Goal: Find specific page/section: Find specific page/section

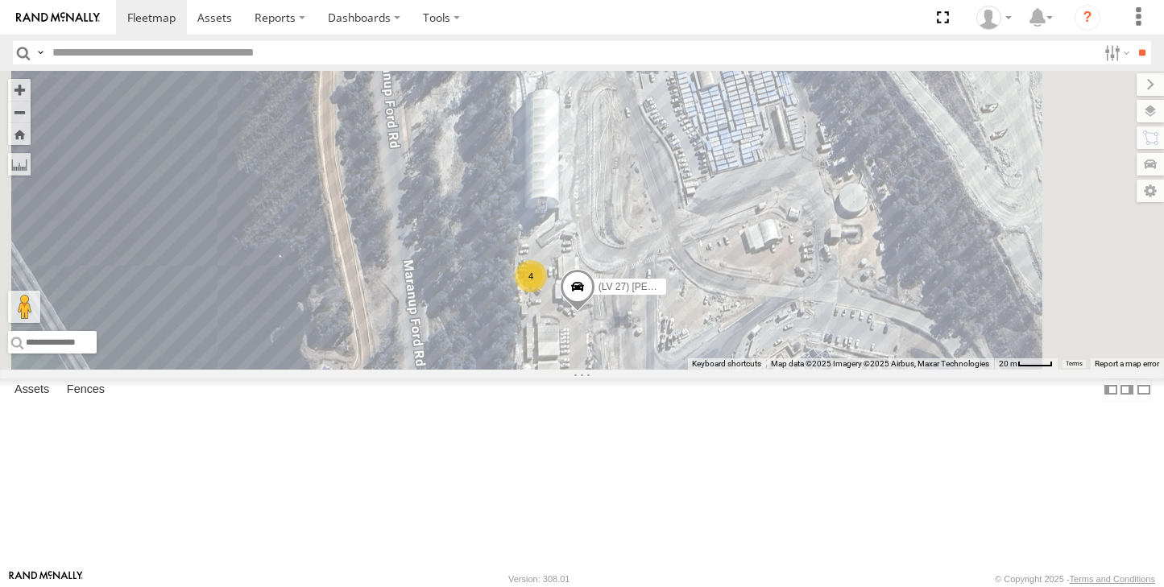
drag, startPoint x: 782, startPoint y: 186, endPoint x: 737, endPoint y: 368, distance: 187.6
click at [547, 292] on div "4" at bounding box center [531, 276] width 32 height 32
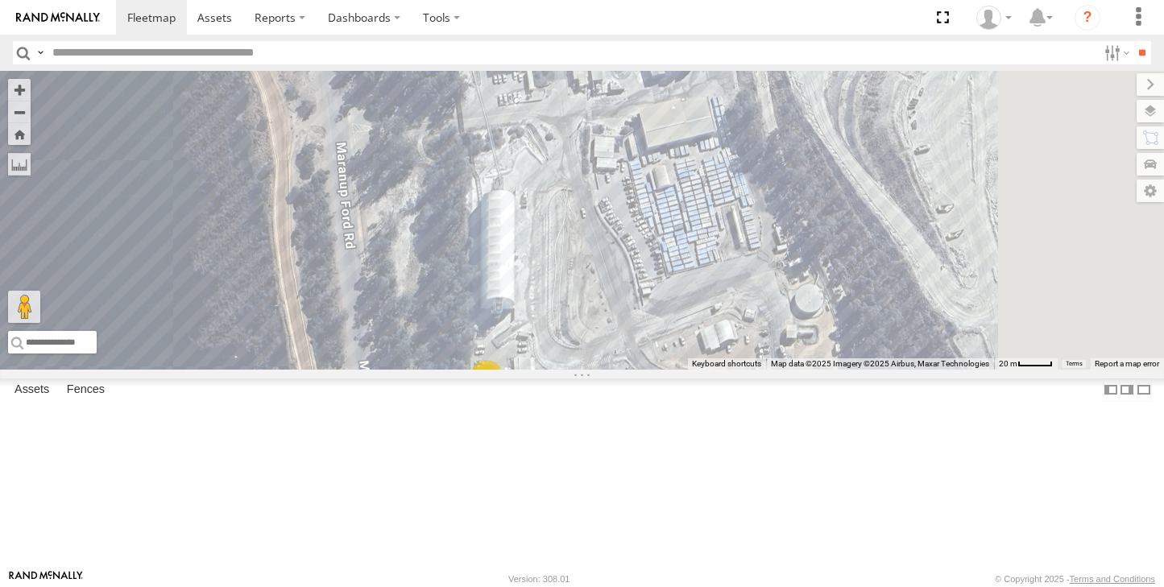
drag, startPoint x: 778, startPoint y: 235, endPoint x: 740, endPoint y: 340, distance: 111.4
click at [732, 323] on div "4 (LV 27) Reeve Ute (LV20) Tony Ute" at bounding box center [582, 220] width 1164 height 299
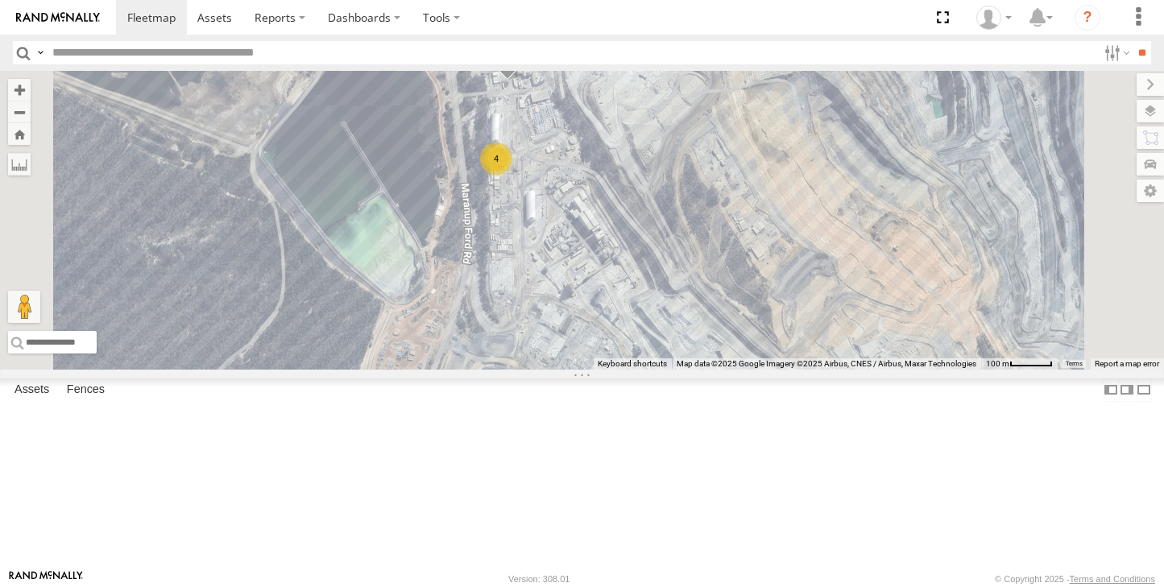
drag, startPoint x: 891, startPoint y: 389, endPoint x: 862, endPoint y: 277, distance: 115.7
click at [862, 277] on div "4 (LV20) Tony Ute (LV25 BUS) 4675504189" at bounding box center [582, 220] width 1164 height 299
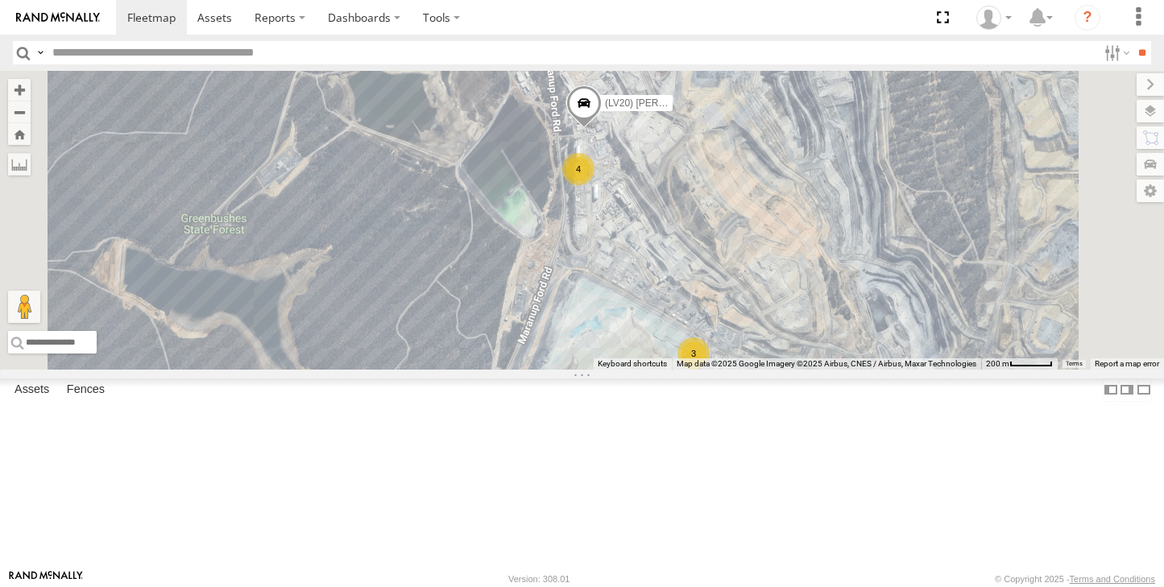
click at [710, 370] on div "3" at bounding box center [694, 354] width 32 height 32
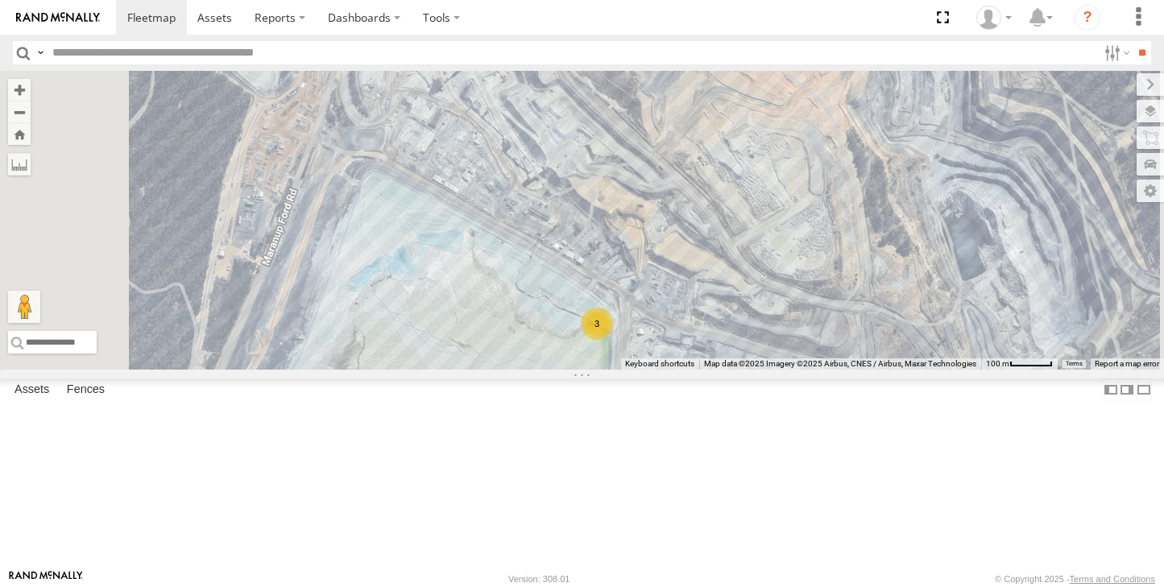
drag, startPoint x: 615, startPoint y: 172, endPoint x: 630, endPoint y: 318, distance: 146.6
click at [630, 318] on div "(LV20) Tony Ute (LV25 BUS) 4675504189 3" at bounding box center [582, 220] width 1164 height 299
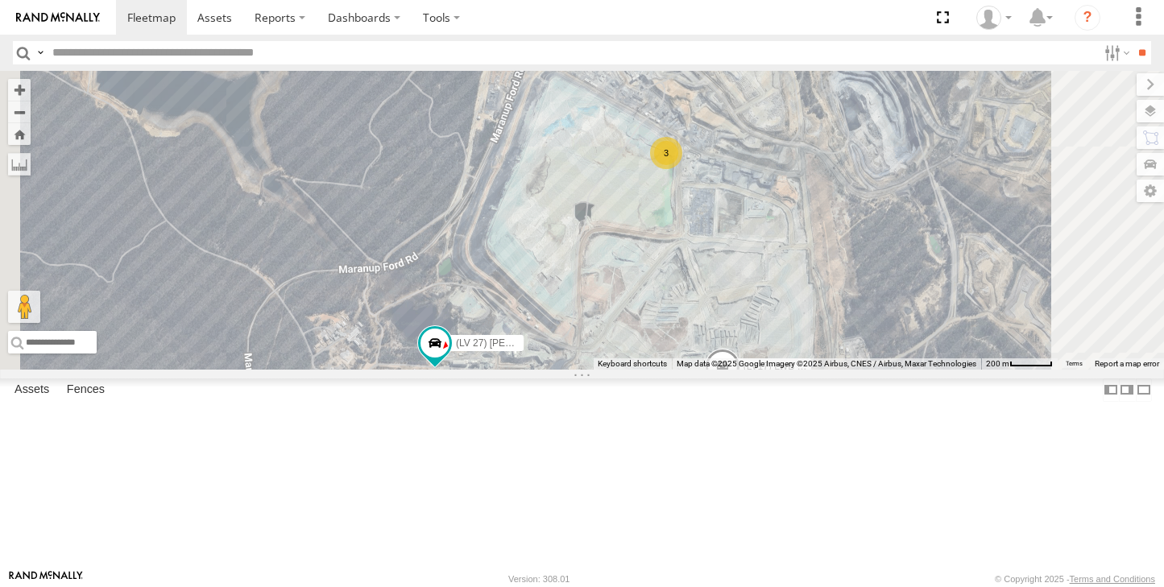
click at [0, 0] on span at bounding box center [0, 0] width 0 height 0
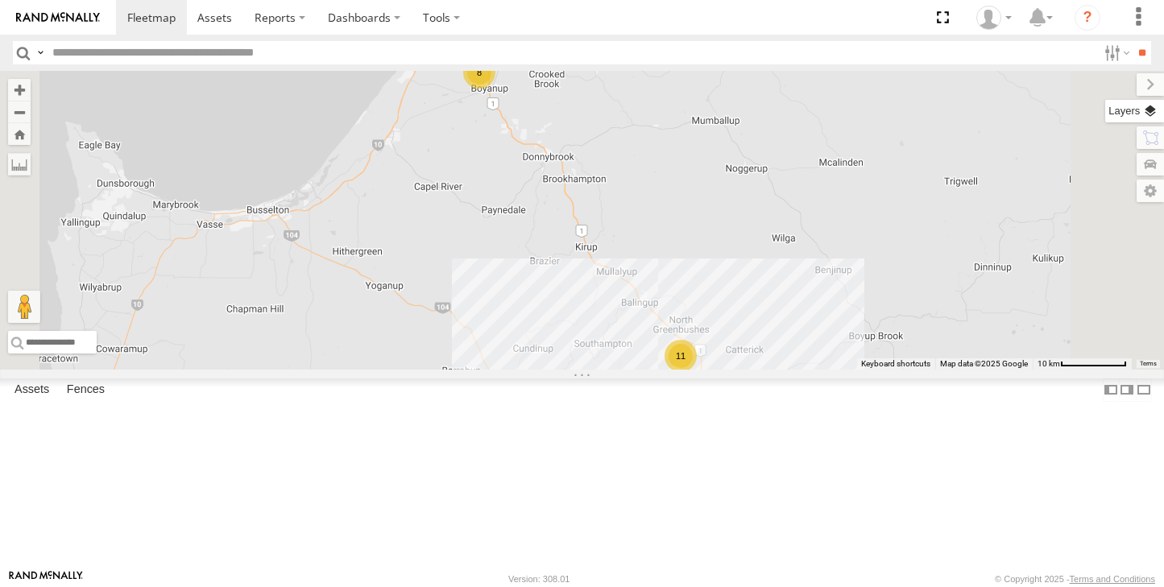
click at [1143, 120] on label at bounding box center [1134, 111] width 59 height 23
click at [0, 0] on label at bounding box center [0, 0] width 0 height 0
click at [0, 0] on span "Satellite + Roadmap" at bounding box center [0, 0] width 0 height 0
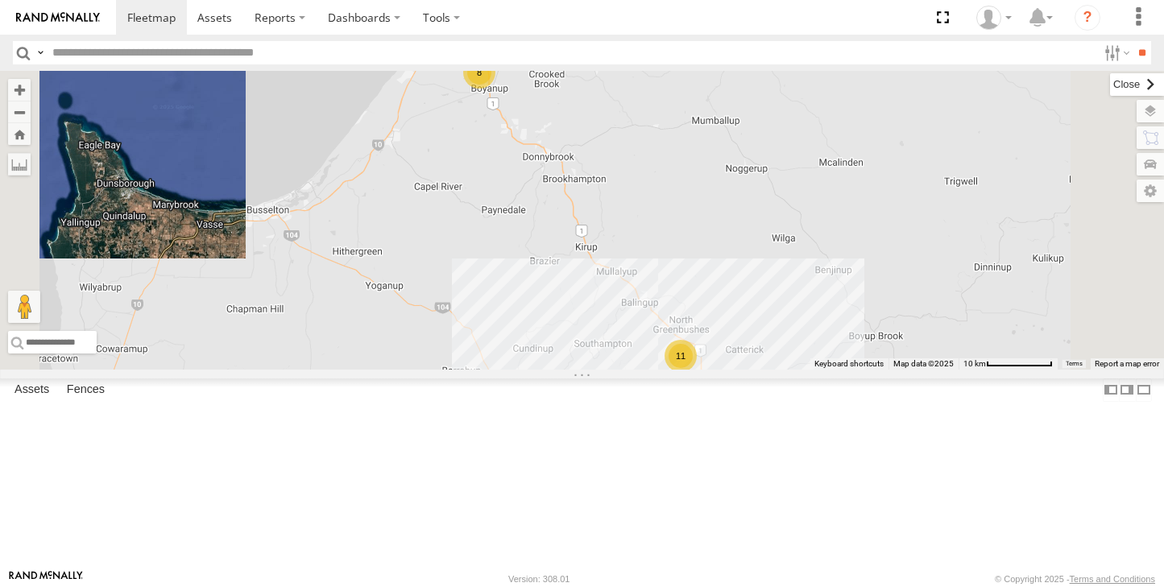
click at [1110, 87] on label at bounding box center [1137, 84] width 54 height 23
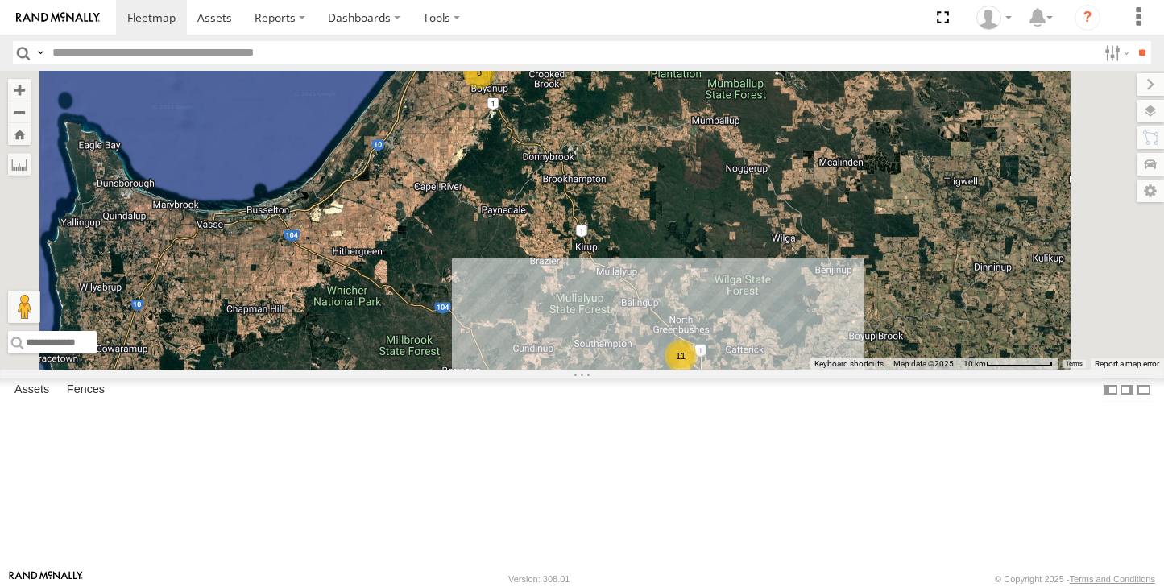
click at [697, 372] on div "11" at bounding box center [681, 356] width 32 height 32
